Goal: Task Accomplishment & Management: Manage account settings

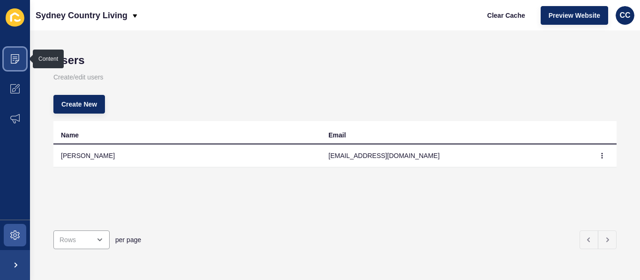
click at [12, 57] on icon at bounding box center [14, 58] width 9 height 9
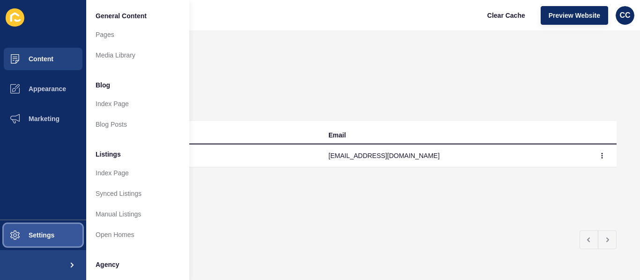
click at [13, 235] on span "Settings" at bounding box center [27, 235] width 56 height 7
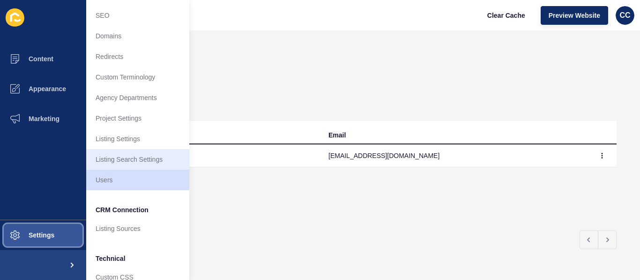
scroll to position [101, 0]
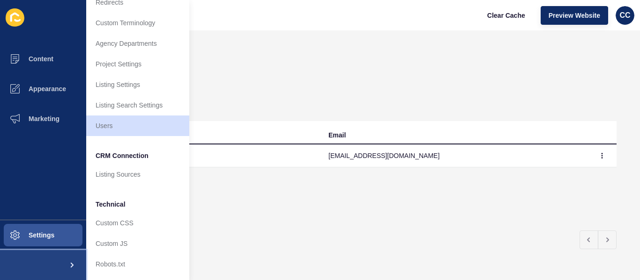
click at [72, 260] on span at bounding box center [71, 266] width 30 height 30
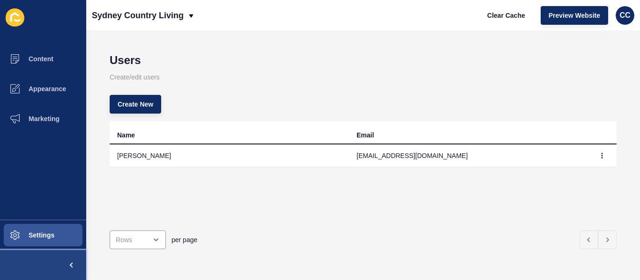
scroll to position [0, 0]
click at [186, 15] on div "Sydney Country Living" at bounding box center [143, 15] width 103 height 23
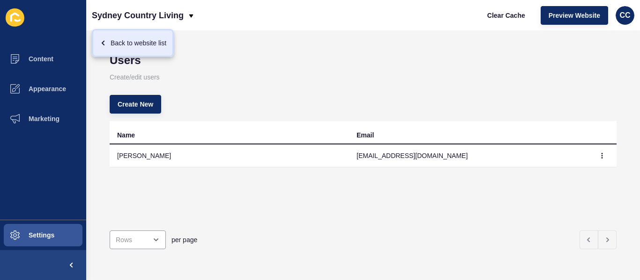
click at [152, 38] on div "Back to website list" at bounding box center [132, 43] width 67 height 17
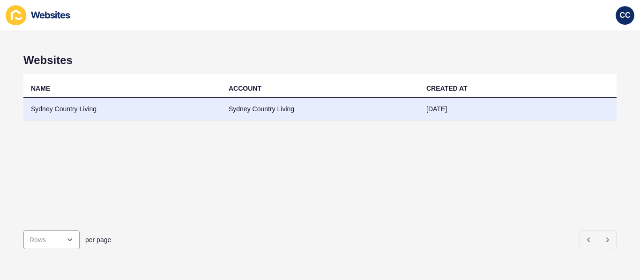
click at [64, 106] on td "Sydney Country Living" at bounding box center [122, 109] width 198 height 23
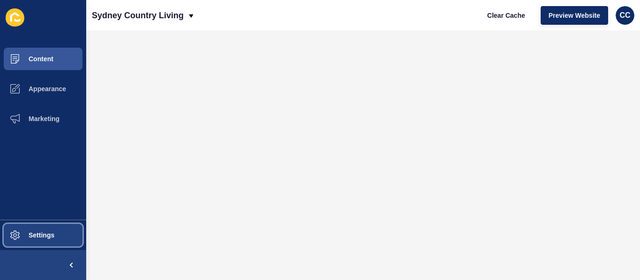
click at [42, 237] on span "Settings" at bounding box center [27, 235] width 56 height 7
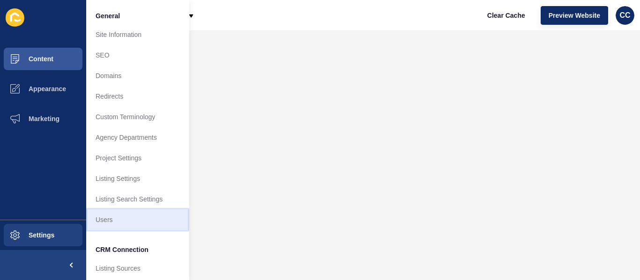
click at [109, 217] on link "Users" at bounding box center [137, 220] width 103 height 21
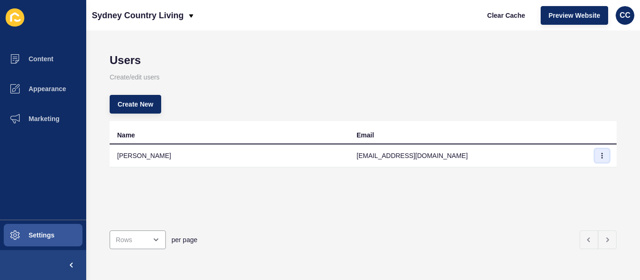
click at [599, 156] on icon "button" at bounding box center [602, 156] width 6 height 6
click at [437, 223] on div "per page" at bounding box center [363, 240] width 507 height 34
click at [117, 101] on button "Create New" at bounding box center [136, 104] width 52 height 19
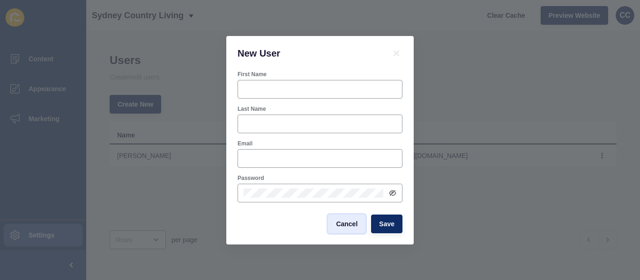
click at [347, 225] on span "Cancel" at bounding box center [347, 224] width 22 height 9
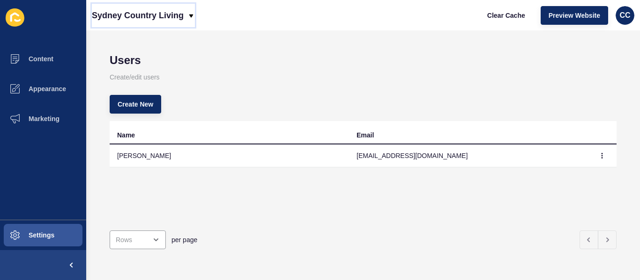
click at [150, 12] on p "Sydney Country Living" at bounding box center [138, 15] width 92 height 23
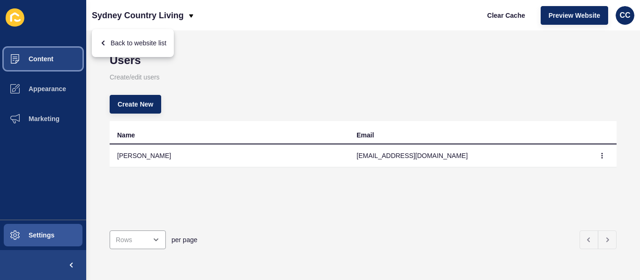
click at [27, 56] on span "Content" at bounding box center [26, 58] width 55 height 7
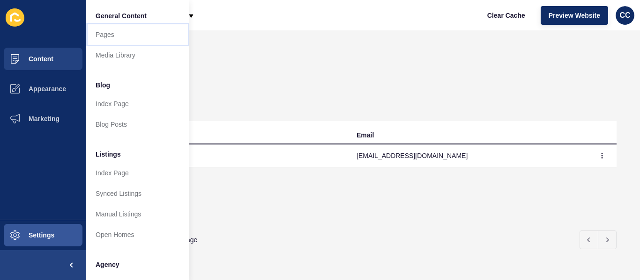
click at [100, 33] on link "Pages" at bounding box center [137, 34] width 103 height 21
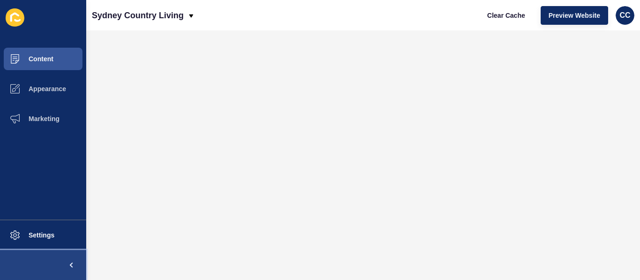
click at [72, 265] on span at bounding box center [71, 266] width 30 height 30
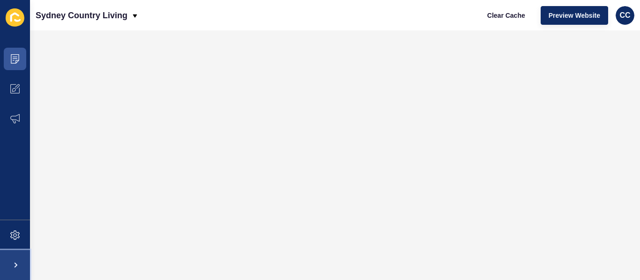
click at [17, 264] on span at bounding box center [15, 266] width 30 height 30
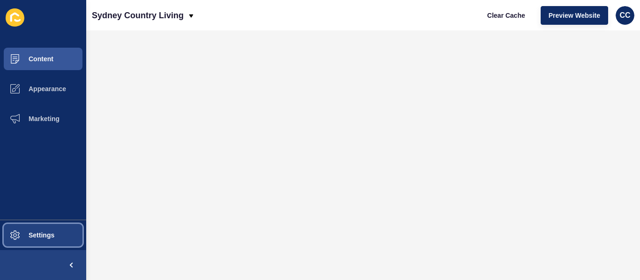
click at [35, 234] on span "Settings" at bounding box center [27, 235] width 56 height 7
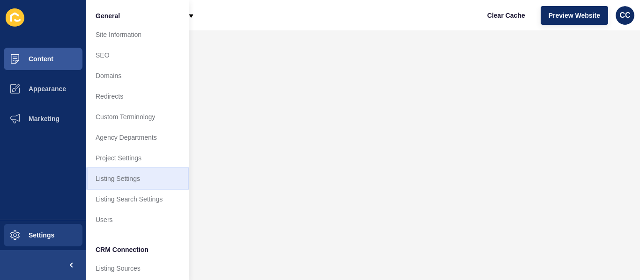
click at [135, 174] on link "Listing Settings" at bounding box center [137, 179] width 103 height 21
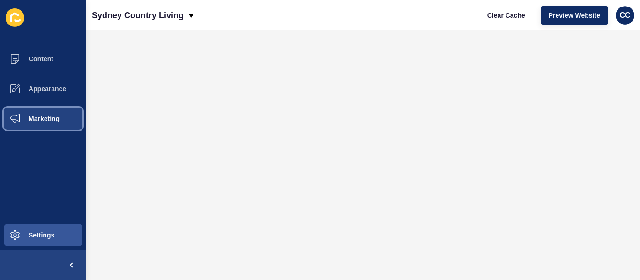
click at [43, 119] on span "Marketing" at bounding box center [29, 118] width 61 height 7
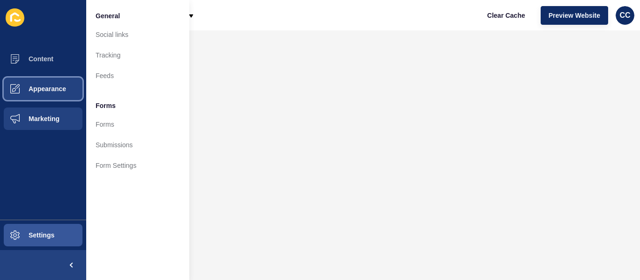
click at [42, 91] on span "Appearance" at bounding box center [32, 88] width 67 height 7
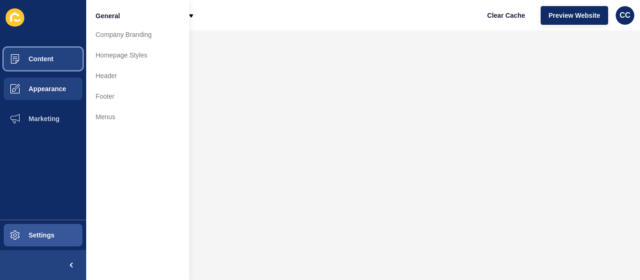
click at [35, 60] on span "Content" at bounding box center [26, 58] width 55 height 7
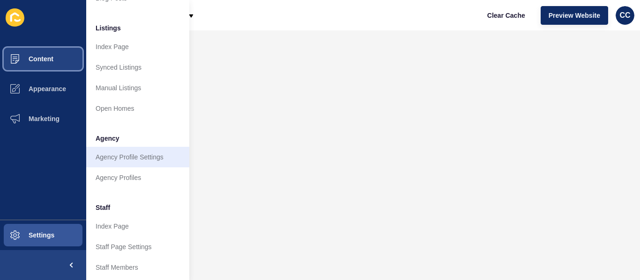
scroll to position [140, 0]
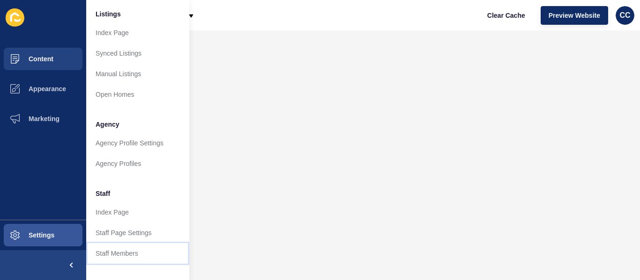
click at [123, 249] on link "Staff Members" at bounding box center [137, 253] width 103 height 21
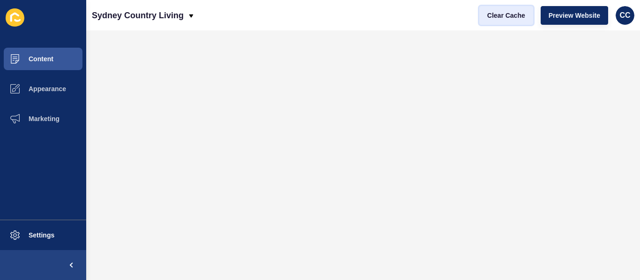
click at [497, 16] on span "Clear Cache" at bounding box center [506, 15] width 38 height 9
click at [506, 20] on span "Clear Cache" at bounding box center [506, 15] width 38 height 9
click at [488, 18] on span "Clear Cache" at bounding box center [506, 15] width 38 height 9
click at [500, 17] on span "Clear Cache" at bounding box center [506, 15] width 38 height 9
click at [513, 14] on span "Clear Cache" at bounding box center [506, 15] width 38 height 9
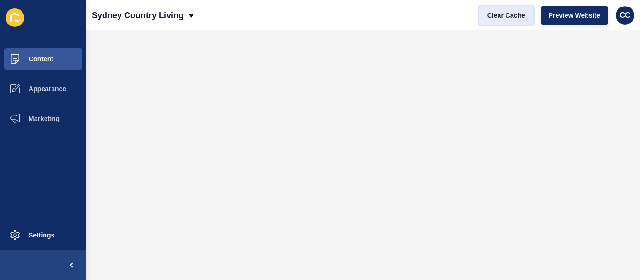
click at [502, 18] on span "Clear Cache" at bounding box center [506, 15] width 38 height 9
click at [501, 20] on button "Clear Cache" at bounding box center [506, 15] width 54 height 19
